Goal: Use online tool/utility

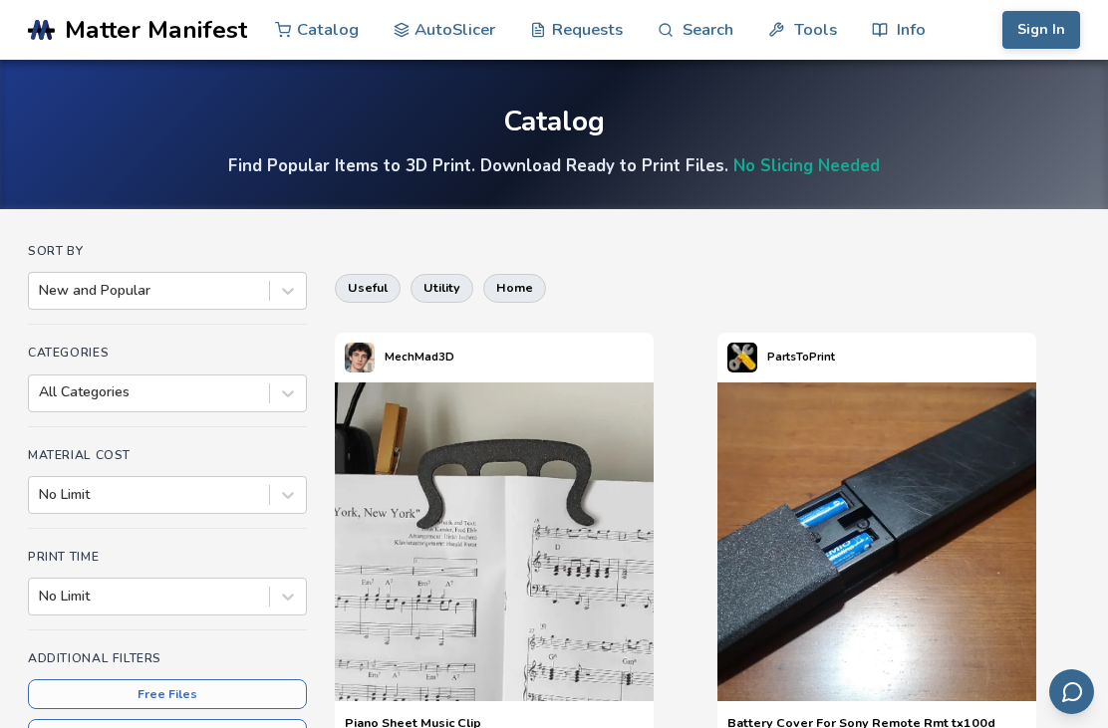
click at [801, 34] on link "Tools" at bounding box center [802, 30] width 68 height 60
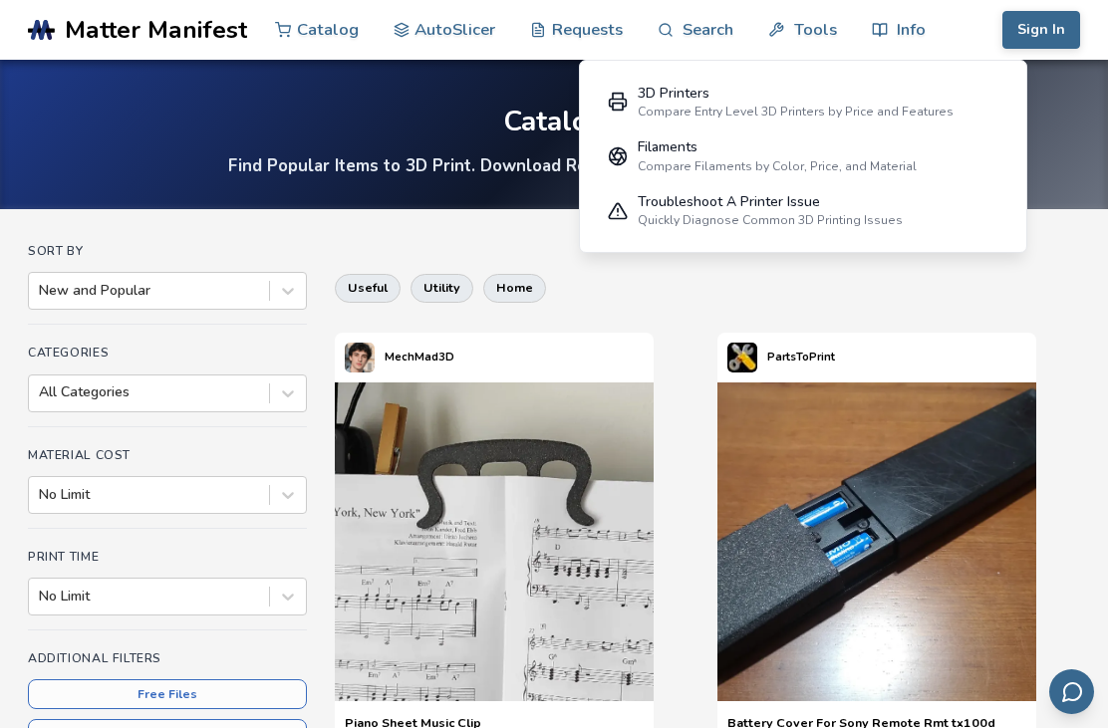
click at [411, 39] on link "AutoSlicer" at bounding box center [444, 30] width 103 height 60
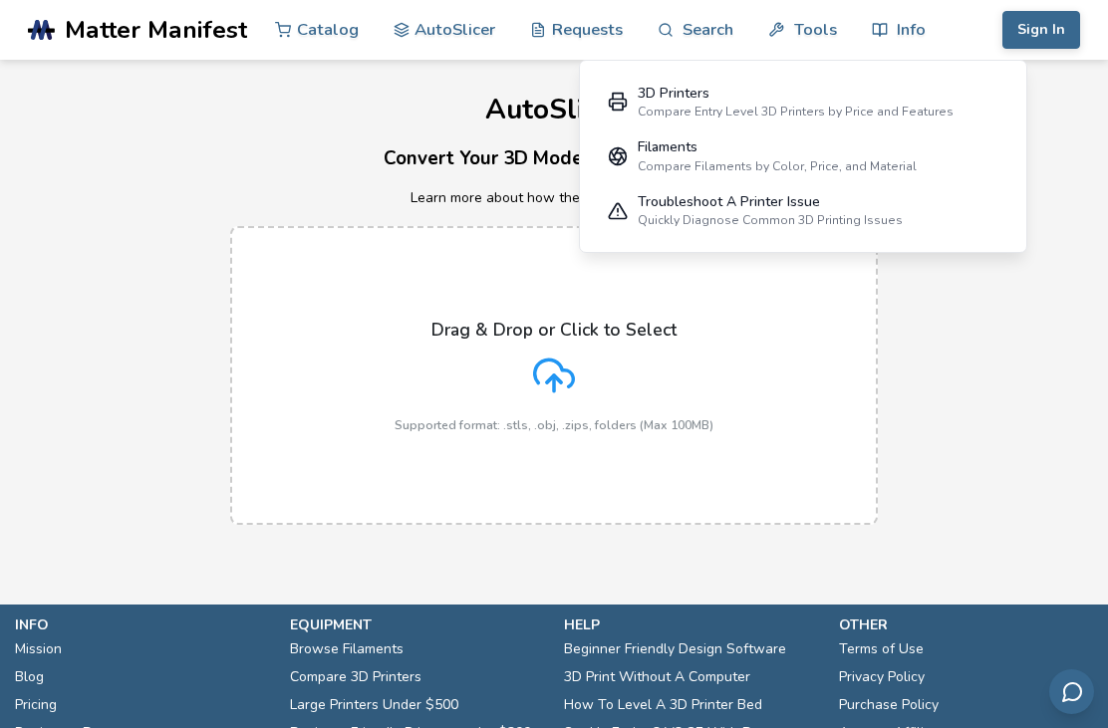
click at [395, 161] on h3 "Convert Your 3D Models To Print Files" at bounding box center [554, 158] width 1108 height 31
click at [527, 135] on div "AutoSlicer Convert Your 3D Models To Print Files Learn more about how the AutoS…" at bounding box center [554, 302] width 1108 height 485
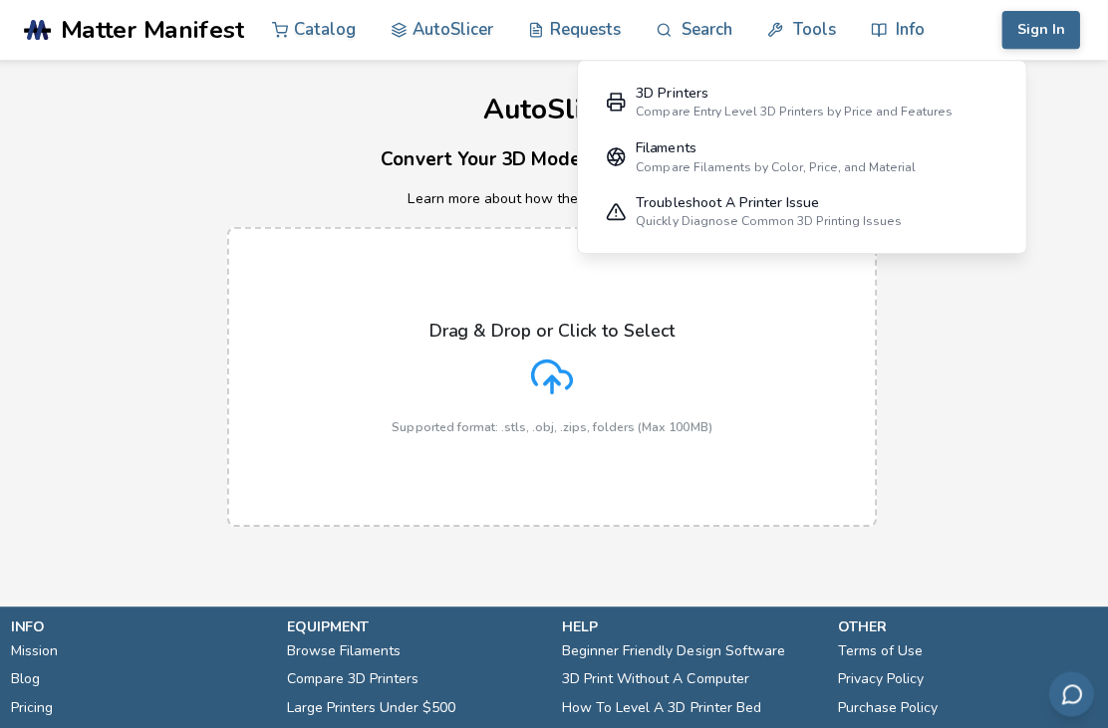
click at [783, 34] on link "Tools" at bounding box center [802, 30] width 68 height 60
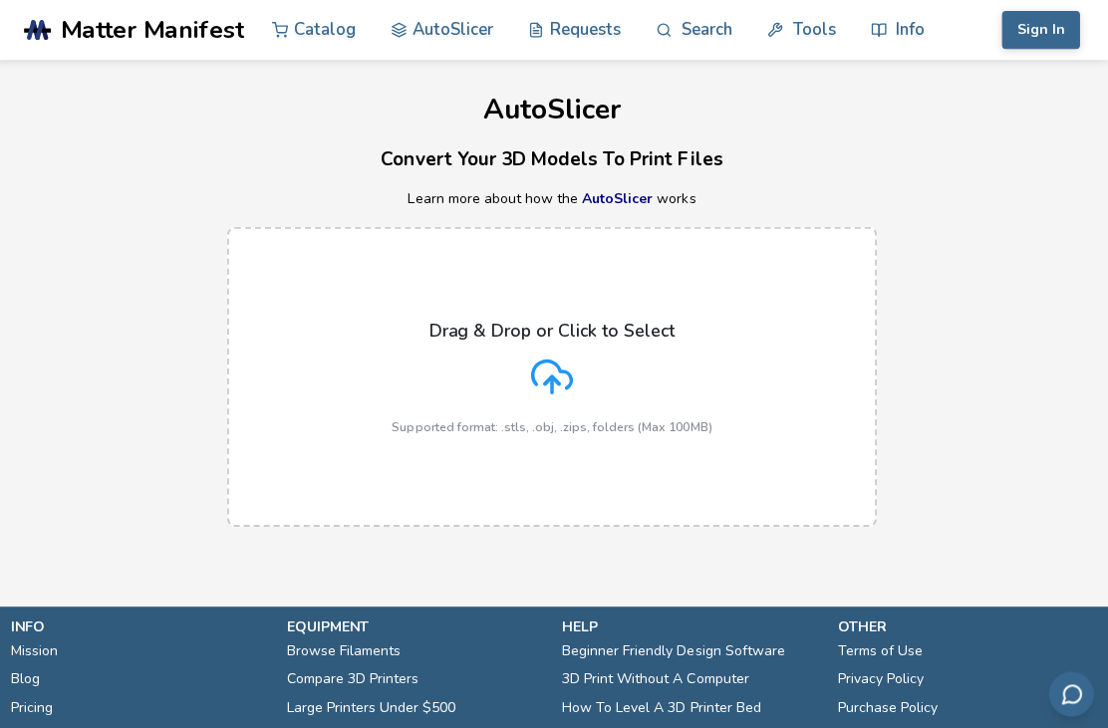
click at [618, 195] on link "AutoSlicer" at bounding box center [619, 197] width 71 height 19
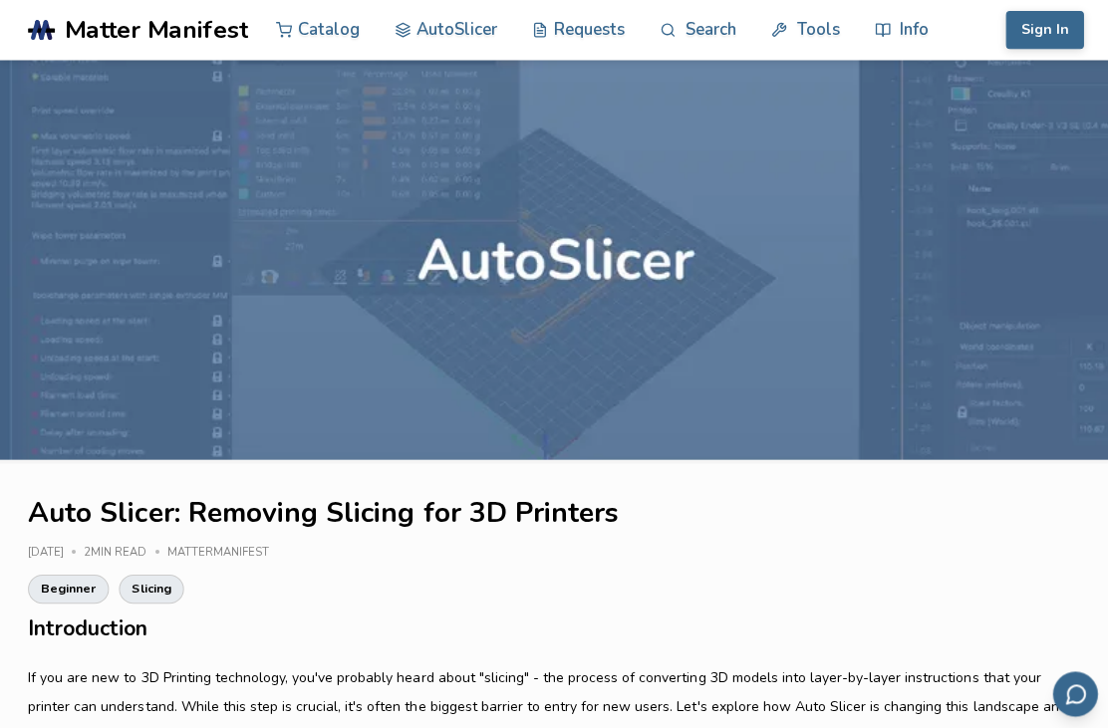
click at [441, 29] on link "AutoSlicer" at bounding box center [444, 30] width 103 height 60
